Goal: Use online tool/utility: Utilize a website feature to perform a specific function

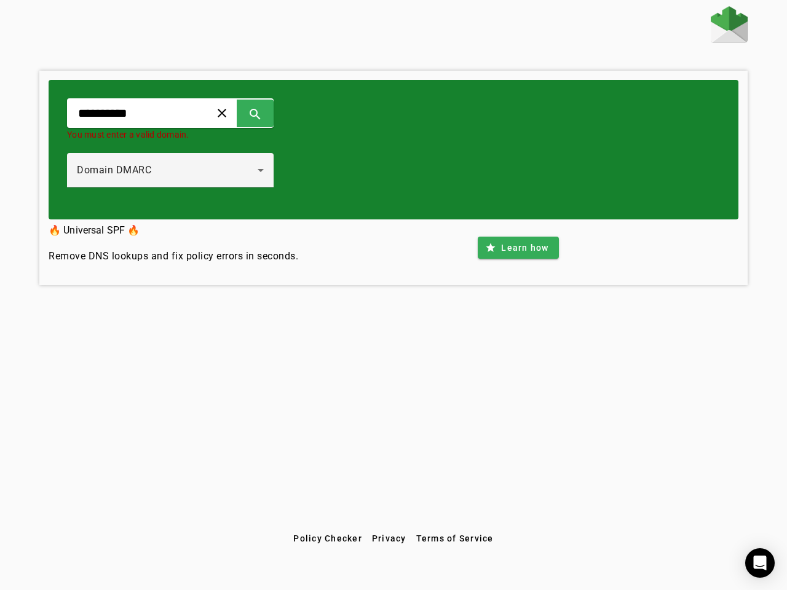
click at [237, 113] on span at bounding box center [222, 113] width 30 height 30
click at [270, 113] on span at bounding box center [255, 113] width 30 height 30
click at [183, 170] on div "Domain DMARC" at bounding box center [167, 170] width 181 height 15
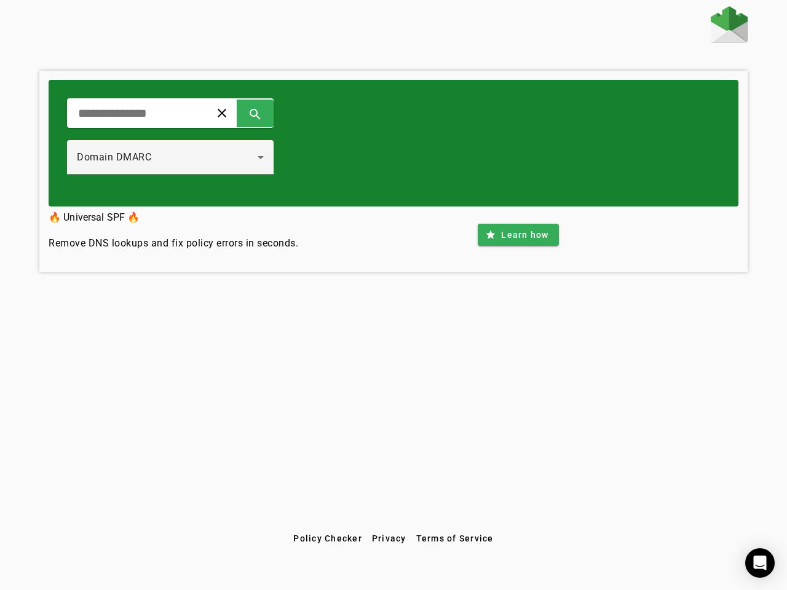
click at [183, 170] on div "Domain DMARC" at bounding box center [170, 157] width 187 height 34
click at [518, 248] on span at bounding box center [518, 235] width 81 height 30
click at [327, 539] on span "Policy Checker" at bounding box center [327, 539] width 69 height 10
click at [389, 539] on span "Privacy" at bounding box center [389, 539] width 34 height 10
click at [454, 539] on span "Terms of Service" at bounding box center [454, 539] width 77 height 10
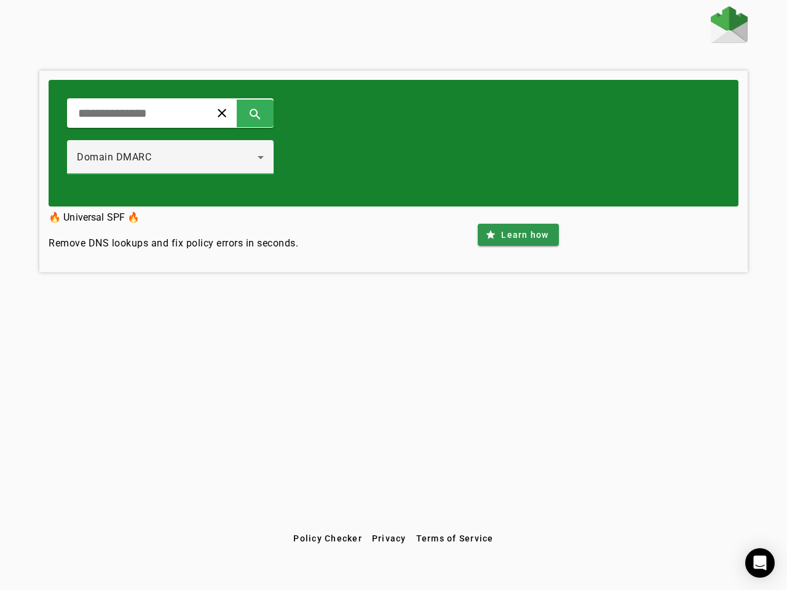
click at [760, 563] on icon "Open Intercom Messenger" at bounding box center [760, 563] width 13 height 15
